Goal: Information Seeking & Learning: Learn about a topic

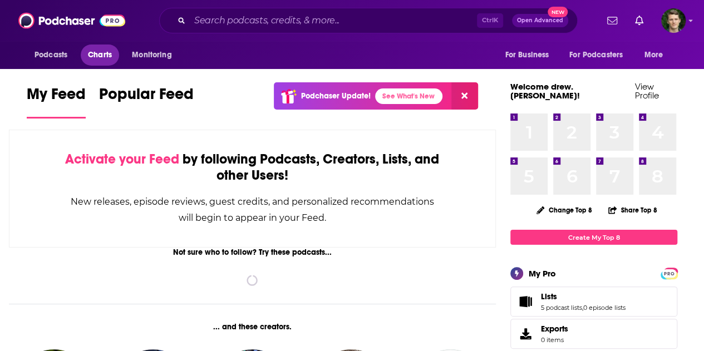
click at [91, 58] on span "Charts" at bounding box center [100, 55] width 24 height 16
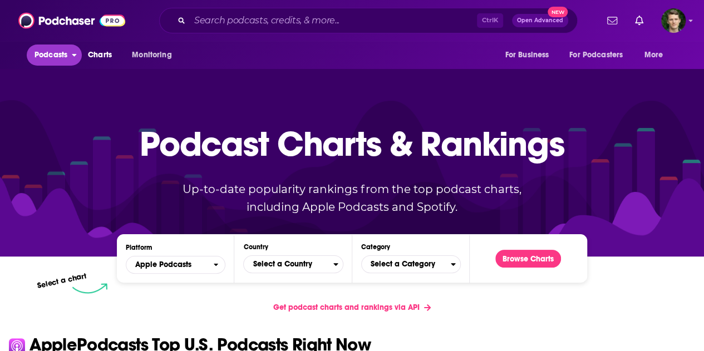
click at [49, 55] on span "Podcasts" at bounding box center [50, 55] width 33 height 16
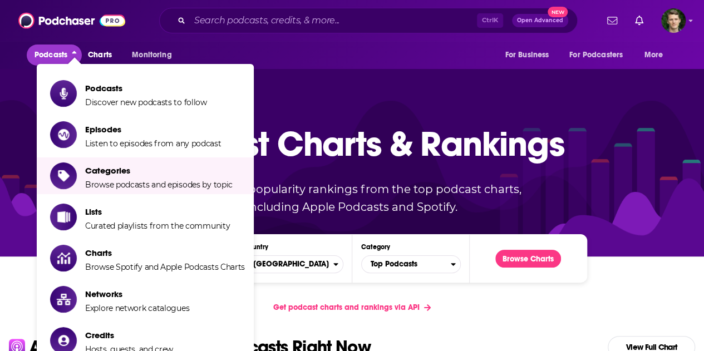
click at [102, 189] on li "Categories Browse podcasts and episodes by topic" at bounding box center [145, 175] width 217 height 37
click at [116, 178] on span "Categories Browse podcasts and episodes by topic" at bounding box center [158, 176] width 147 height 28
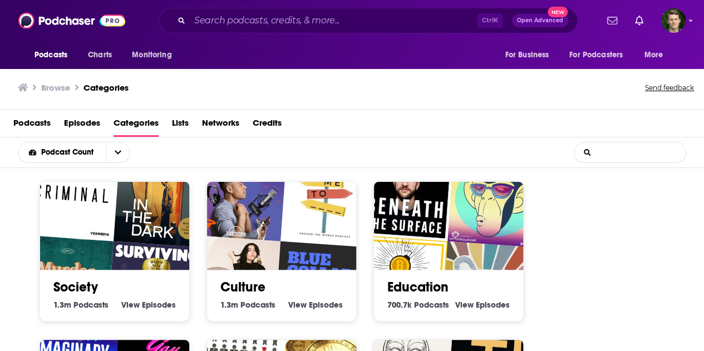
click at [648, 154] on input "List Search Input" at bounding box center [629, 152] width 111 height 20
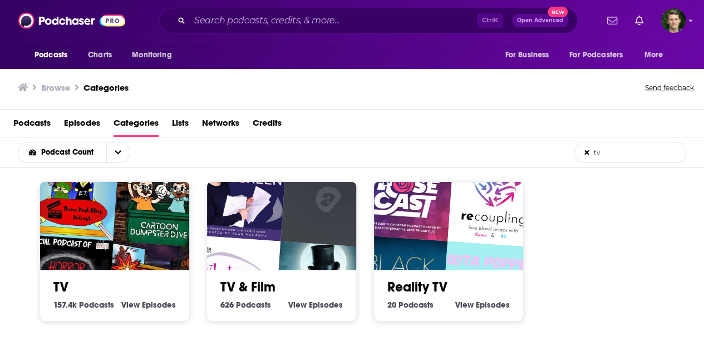
type input "tv"
click at [105, 201] on img "Theme Park Films Podcast" at bounding box center [72, 194] width 96 height 96
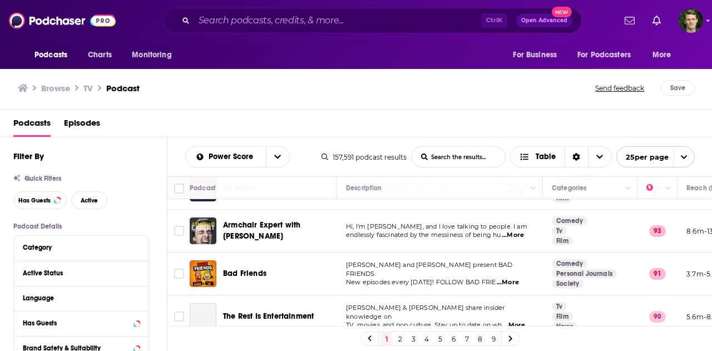
scroll to position [56, 0]
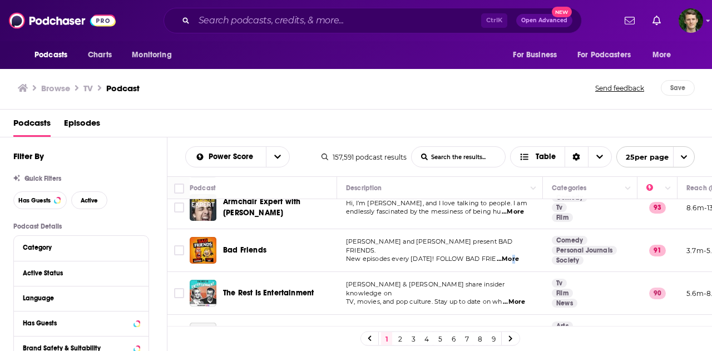
click at [512, 255] on span "...More" at bounding box center [508, 259] width 22 height 9
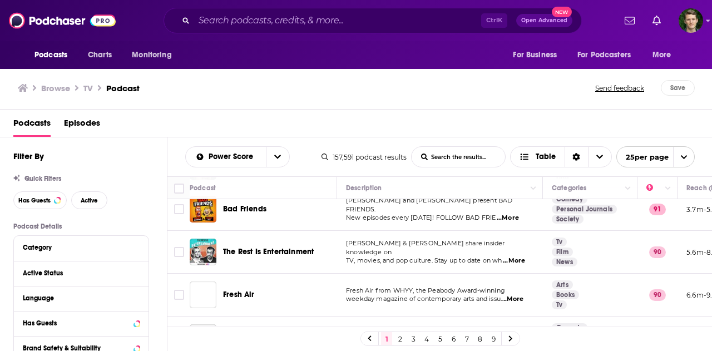
scroll to position [111, 0]
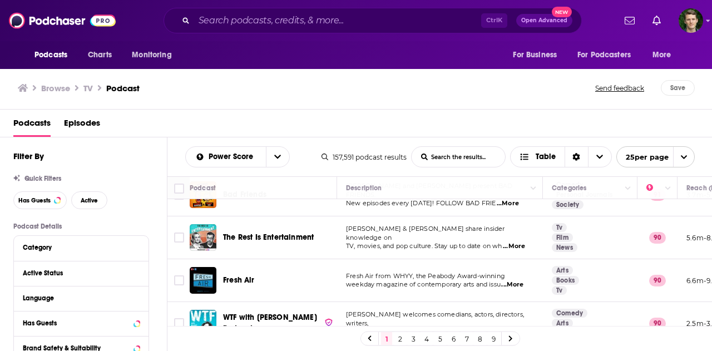
click at [533, 240] on div "[PERSON_NAME] & [PERSON_NAME] share insider knowledge on TV, movies, and pop cu…" at bounding box center [440, 238] width 188 height 26
click at [523, 242] on span "...More" at bounding box center [514, 246] width 22 height 9
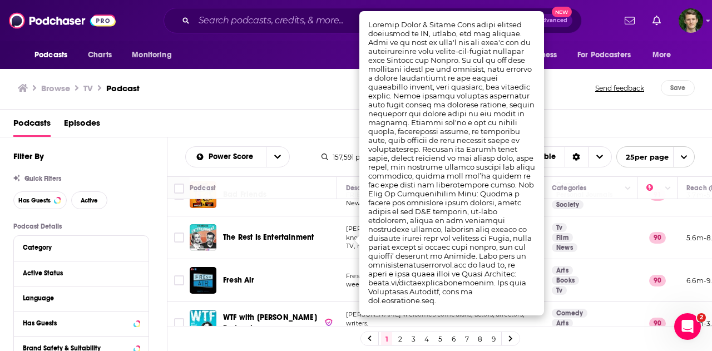
scroll to position [0, 0]
